Goal: Information Seeking & Learning: Learn about a topic

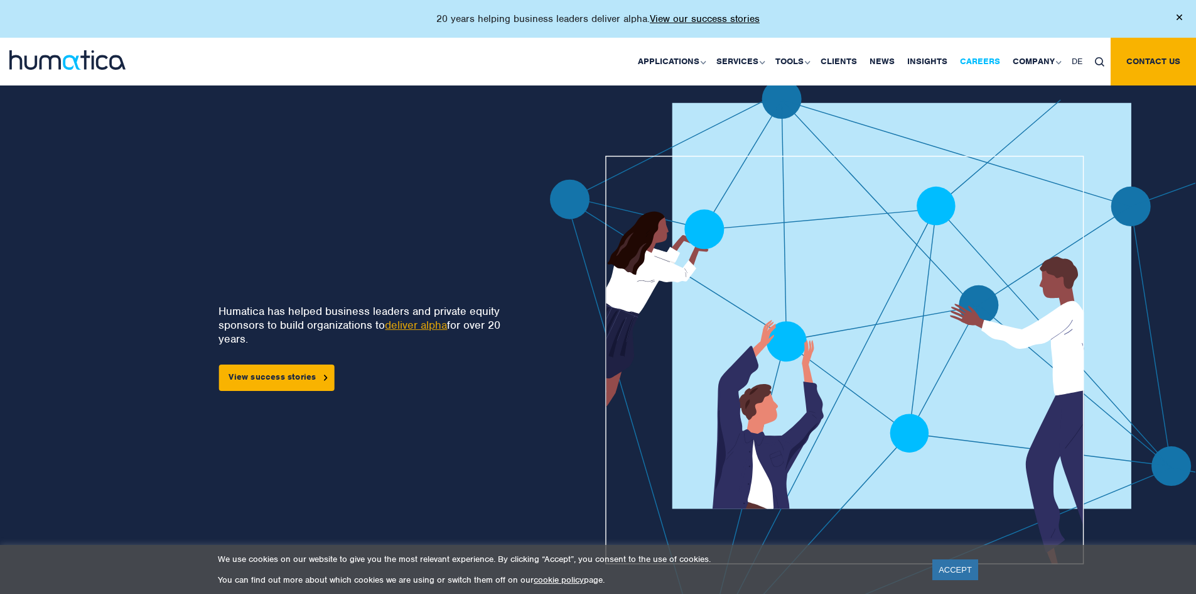
click at [985, 66] on link "Careers" at bounding box center [980, 62] width 53 height 48
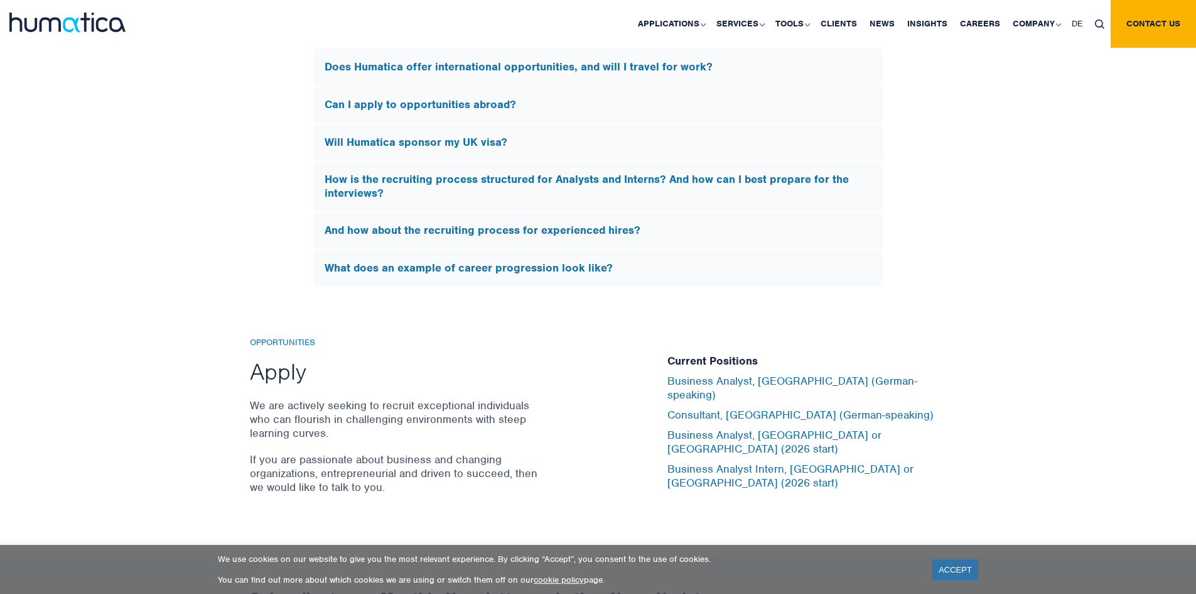
scroll to position [3934, 0]
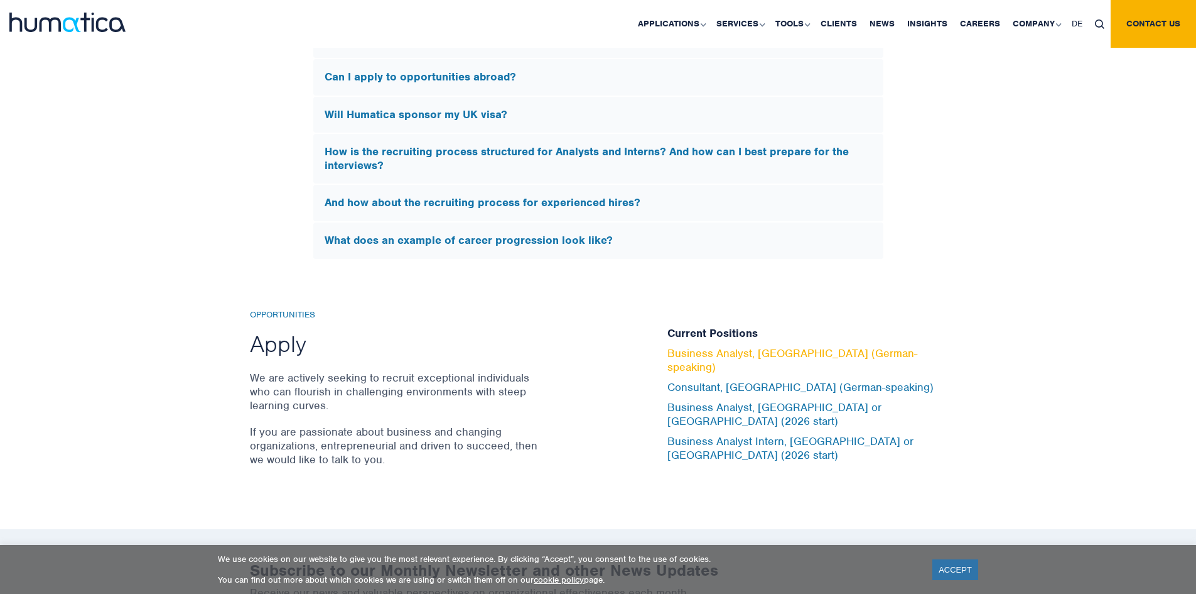
click at [810, 370] on link "Business Analyst, [GEOGRAPHIC_DATA] (German-speaking)" at bounding box center [793, 360] width 250 height 28
